Goal: Task Accomplishment & Management: Use online tool/utility

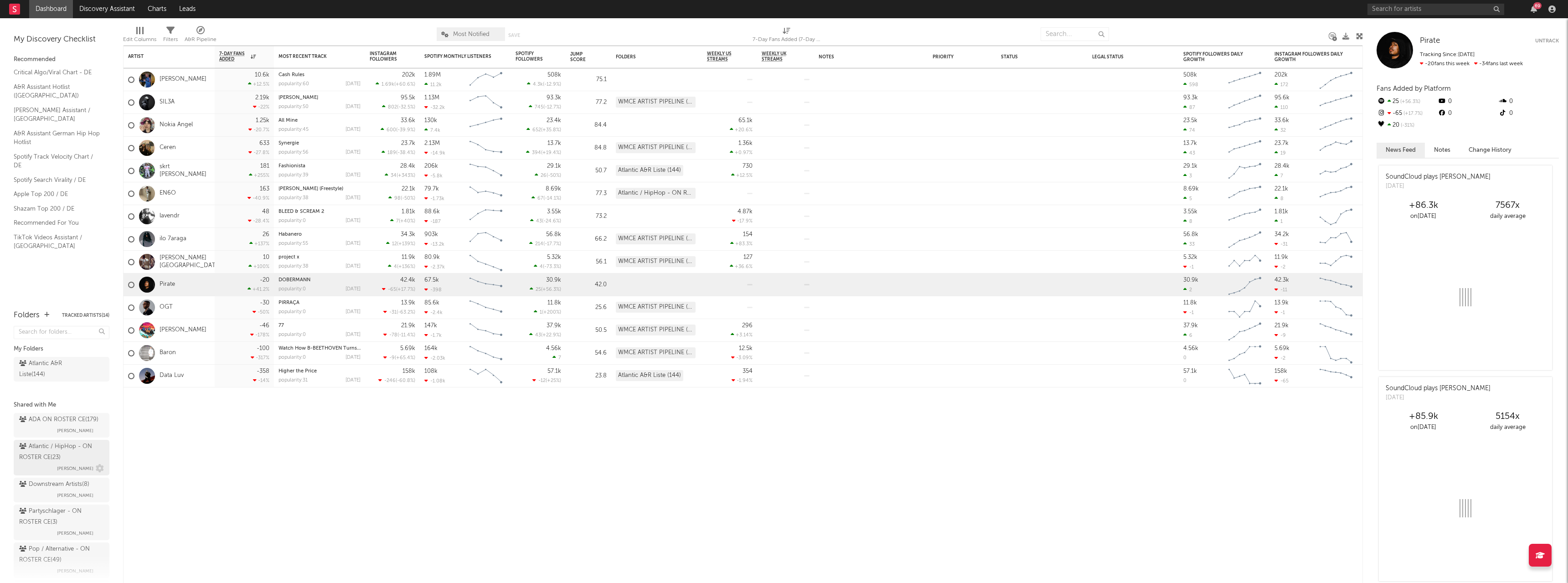
click at [55, 462] on div "Atlantic / HipHop - ON ROSTER CE ( 23 )" at bounding box center [60, 452] width 83 height 22
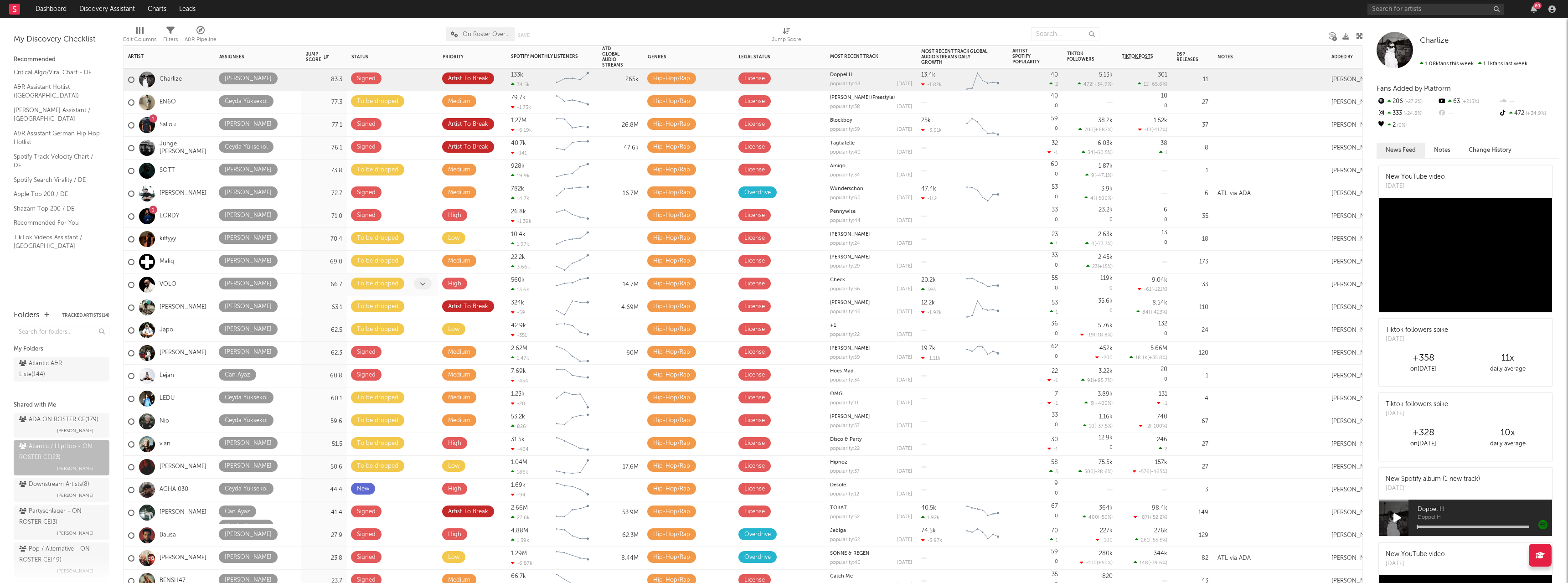
click at [418, 284] on span at bounding box center [422, 283] width 18 height 12
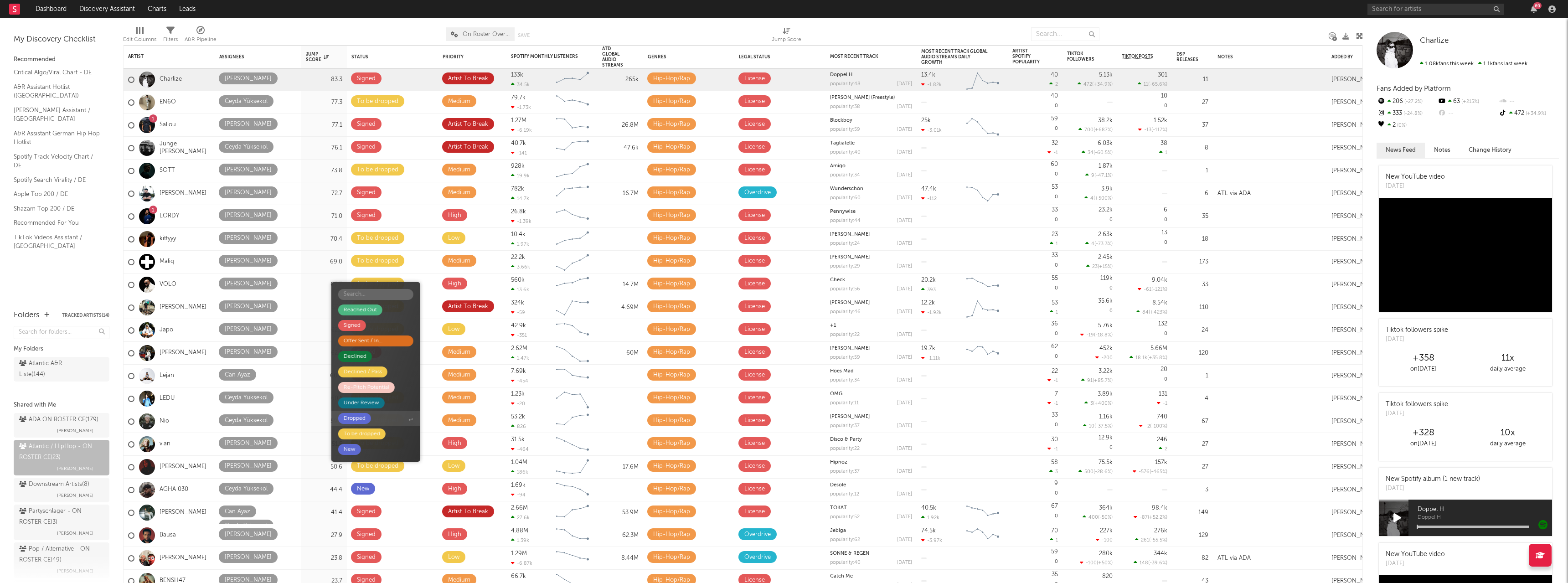
click at [366, 425] on span "Dropped" at bounding box center [376, 418] width 89 height 15
